Goal: Check status: Check status

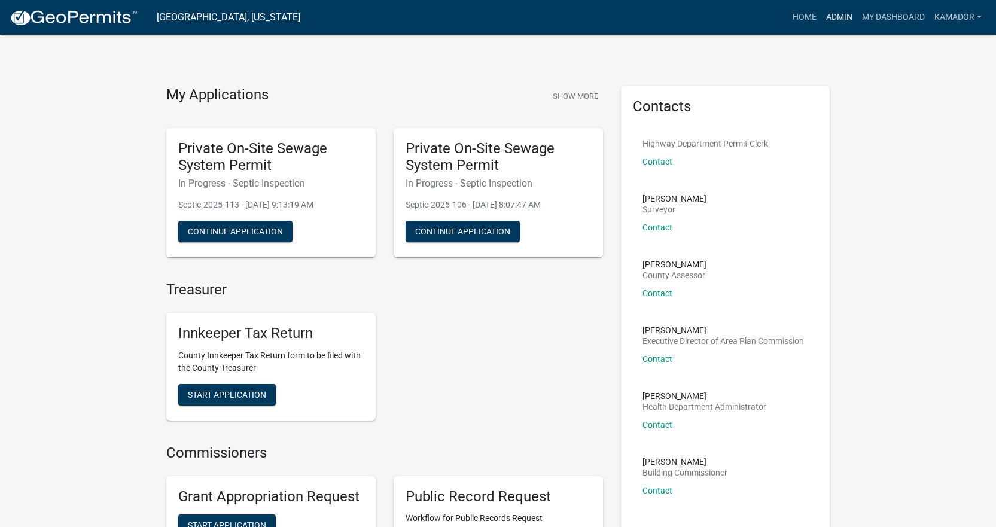
click at [833, 15] on link "Admin" at bounding box center [839, 17] width 36 height 23
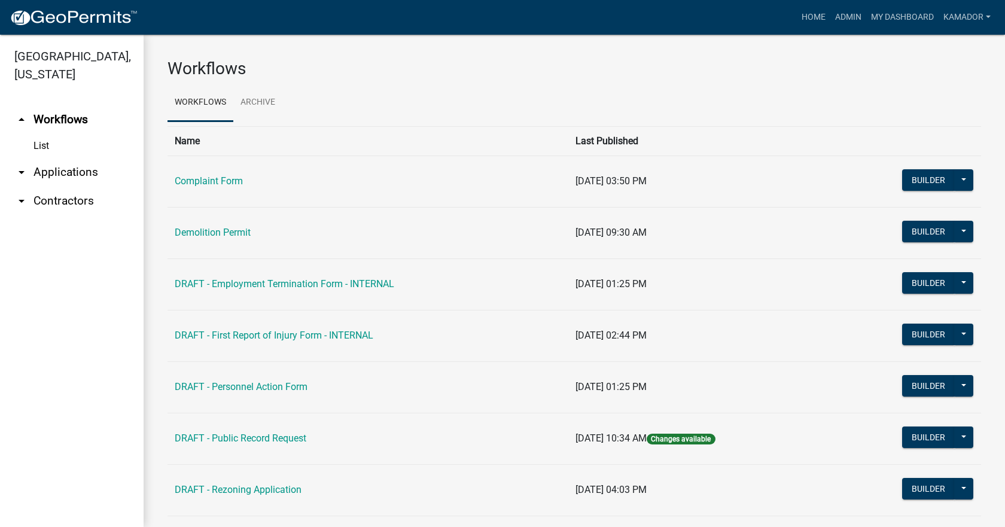
click at [78, 165] on link "arrow_drop_down Applications" at bounding box center [72, 172] width 144 height 29
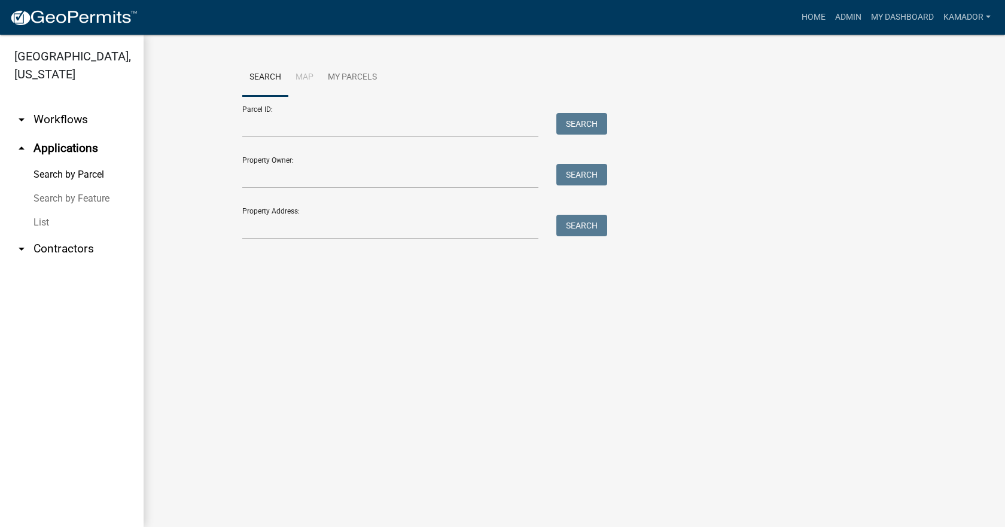
click at [41, 221] on link "List" at bounding box center [72, 223] width 144 height 24
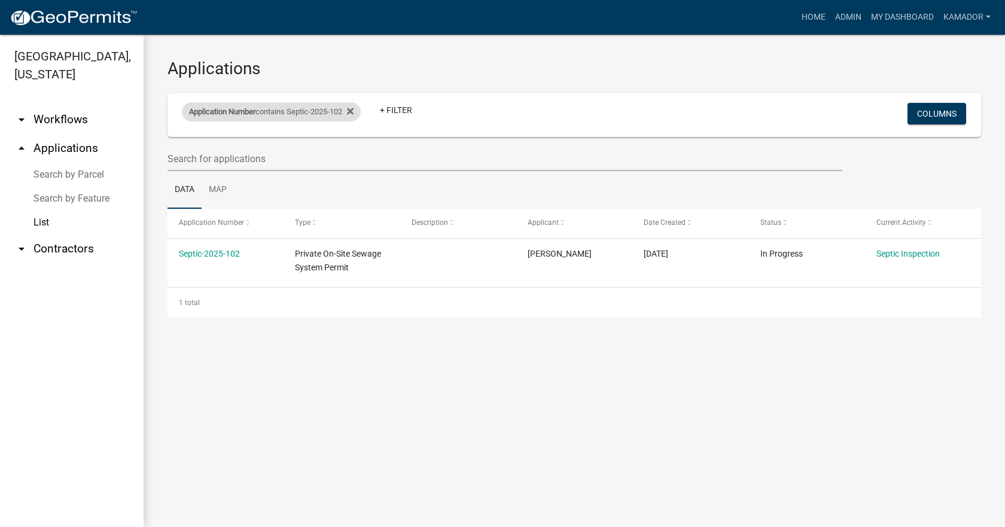
click at [271, 103] on div "Application Number contains Septic-2025-102" at bounding box center [271, 111] width 179 height 19
click at [301, 157] on input "Septic-2025-102" at bounding box center [276, 156] width 109 height 25
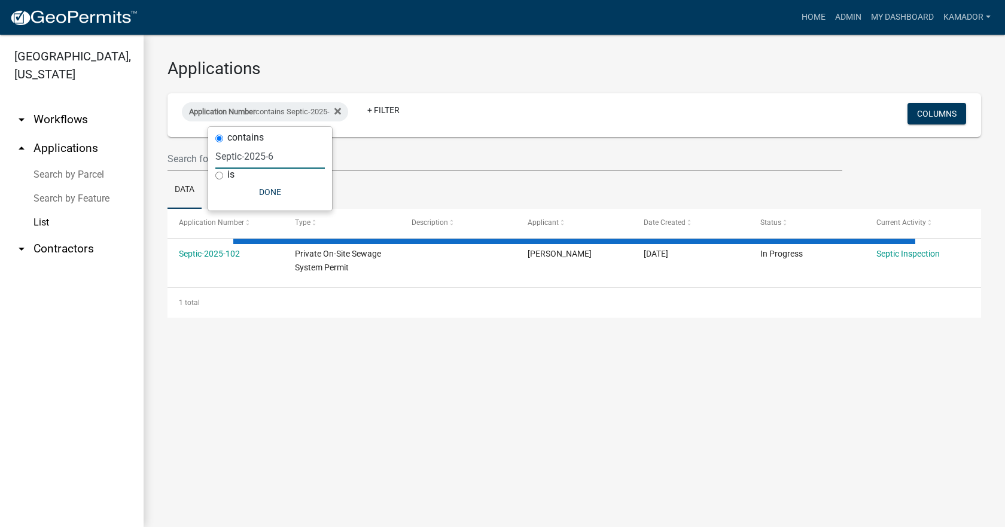
type input "Septic-2025-65"
select select "3: 100"
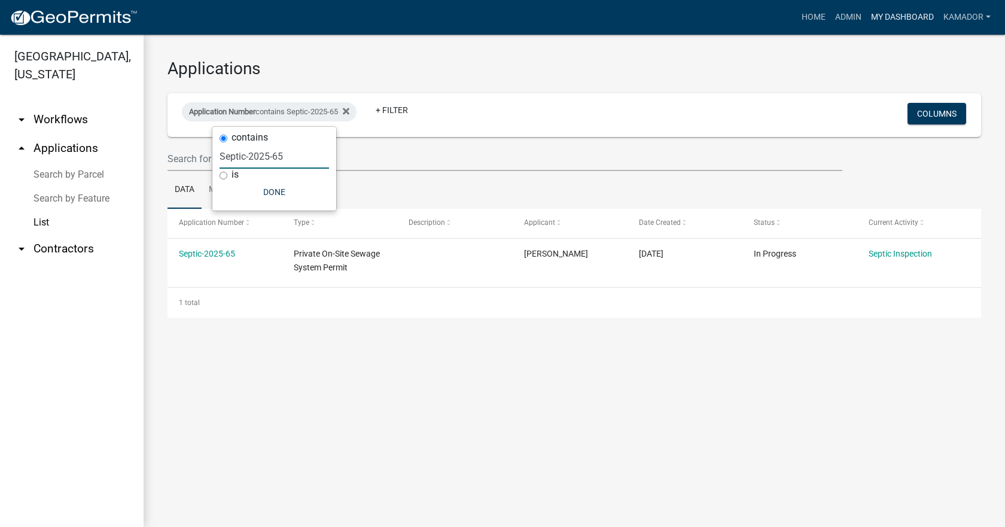
type input "Septic-2025-65"
click at [348, 109] on fa-icon at bounding box center [343, 111] width 11 height 19
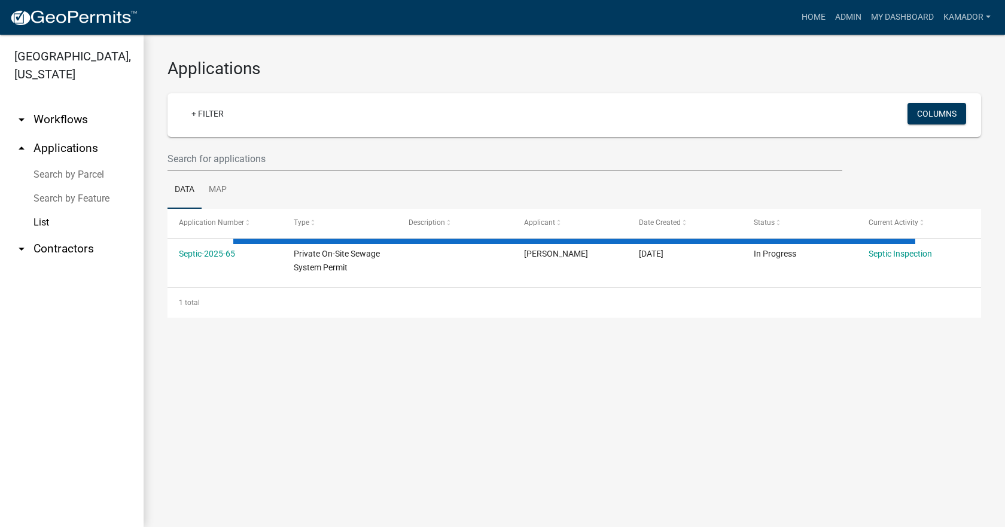
select select "3: 100"
